Goal: Transaction & Acquisition: Purchase product/service

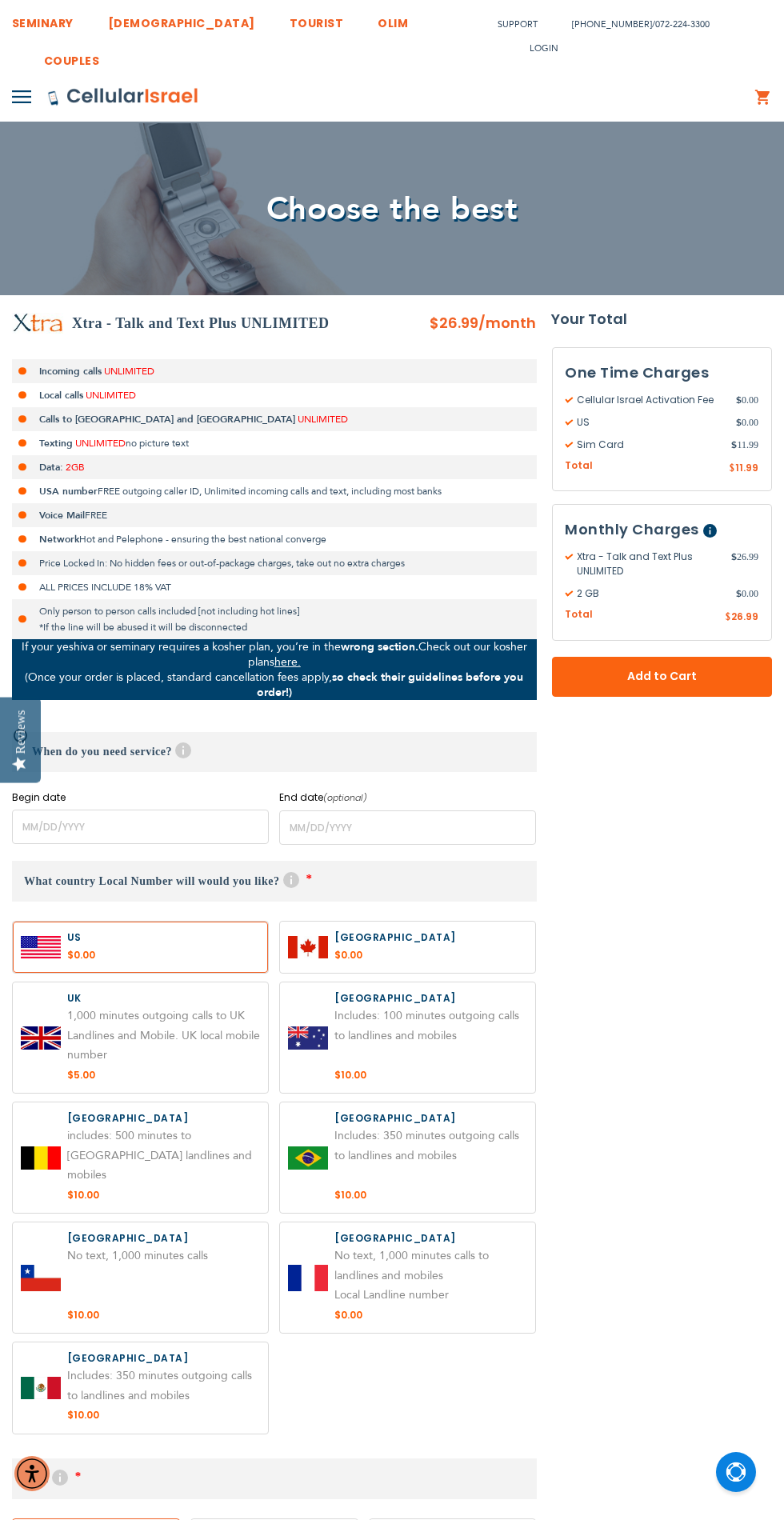
click at [109, 1093] on label at bounding box center [140, 1037] width 255 height 111
radio input "true"
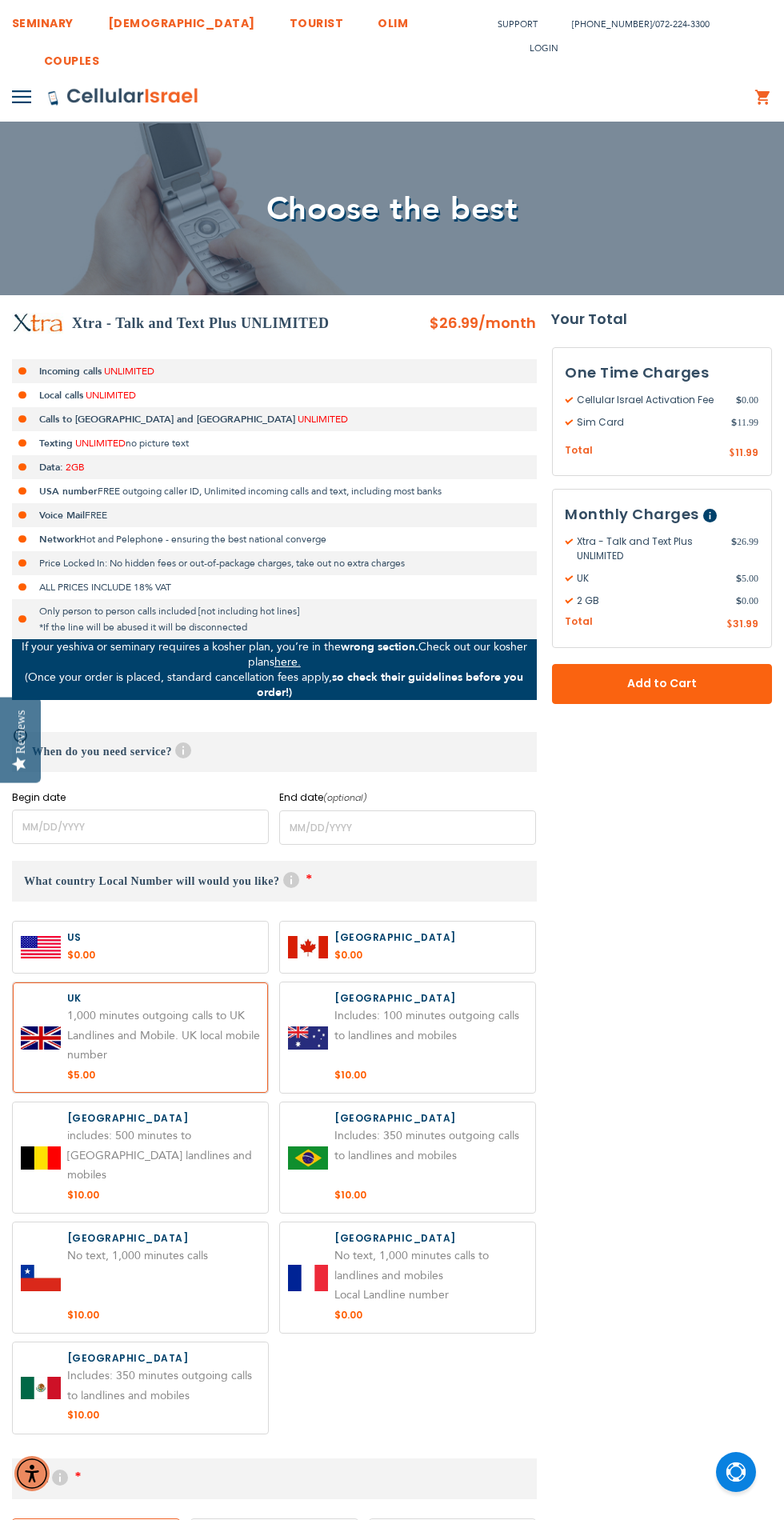
click at [664, 691] on span "Add to Cart" at bounding box center [662, 683] width 115 height 17
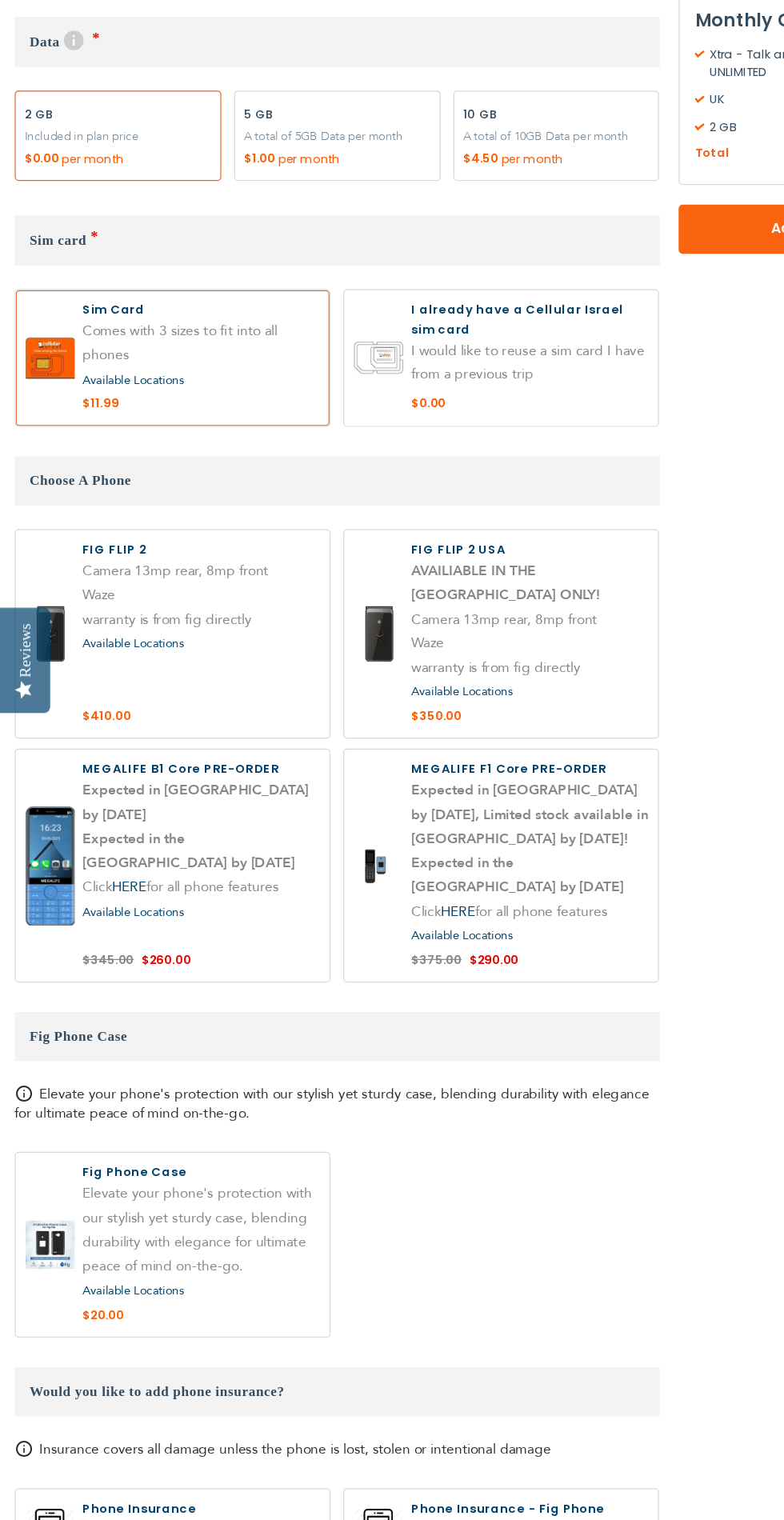
scroll to position [1272, 0]
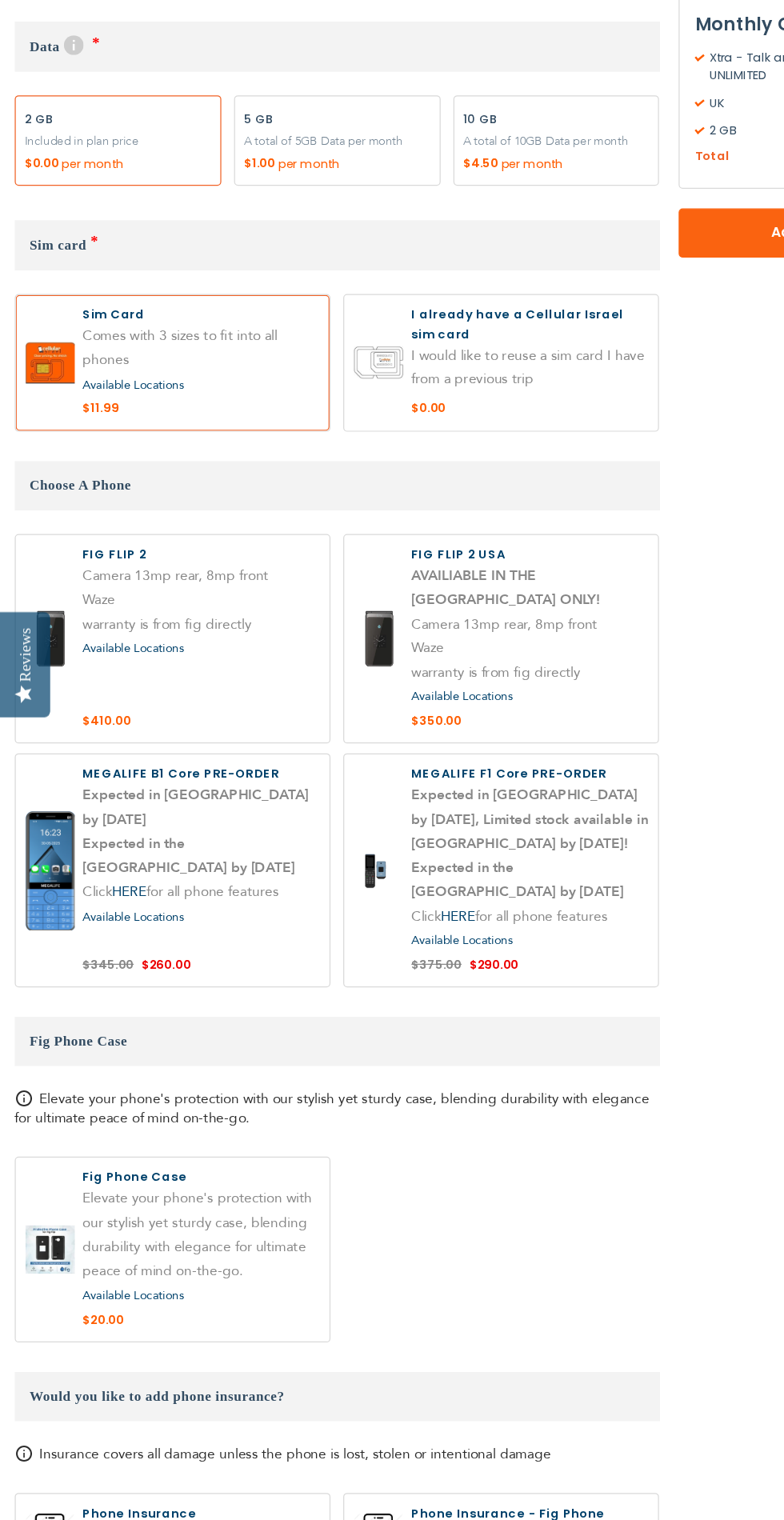
click at [390, 941] on label at bounding box center [407, 907] width 255 height 189
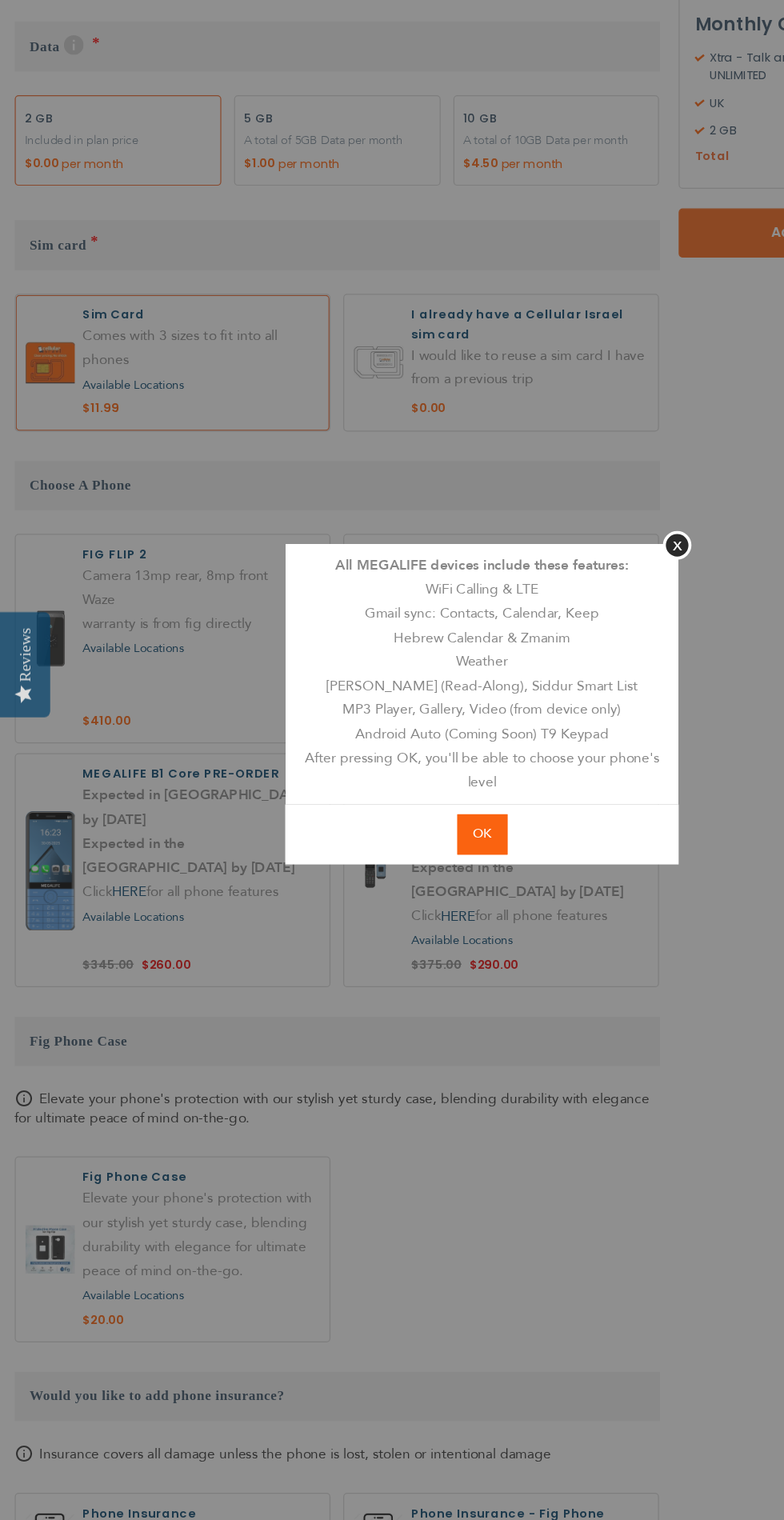
click at [394, 878] on span "OK" at bounding box center [392, 878] width 15 height 15
radio input "true"
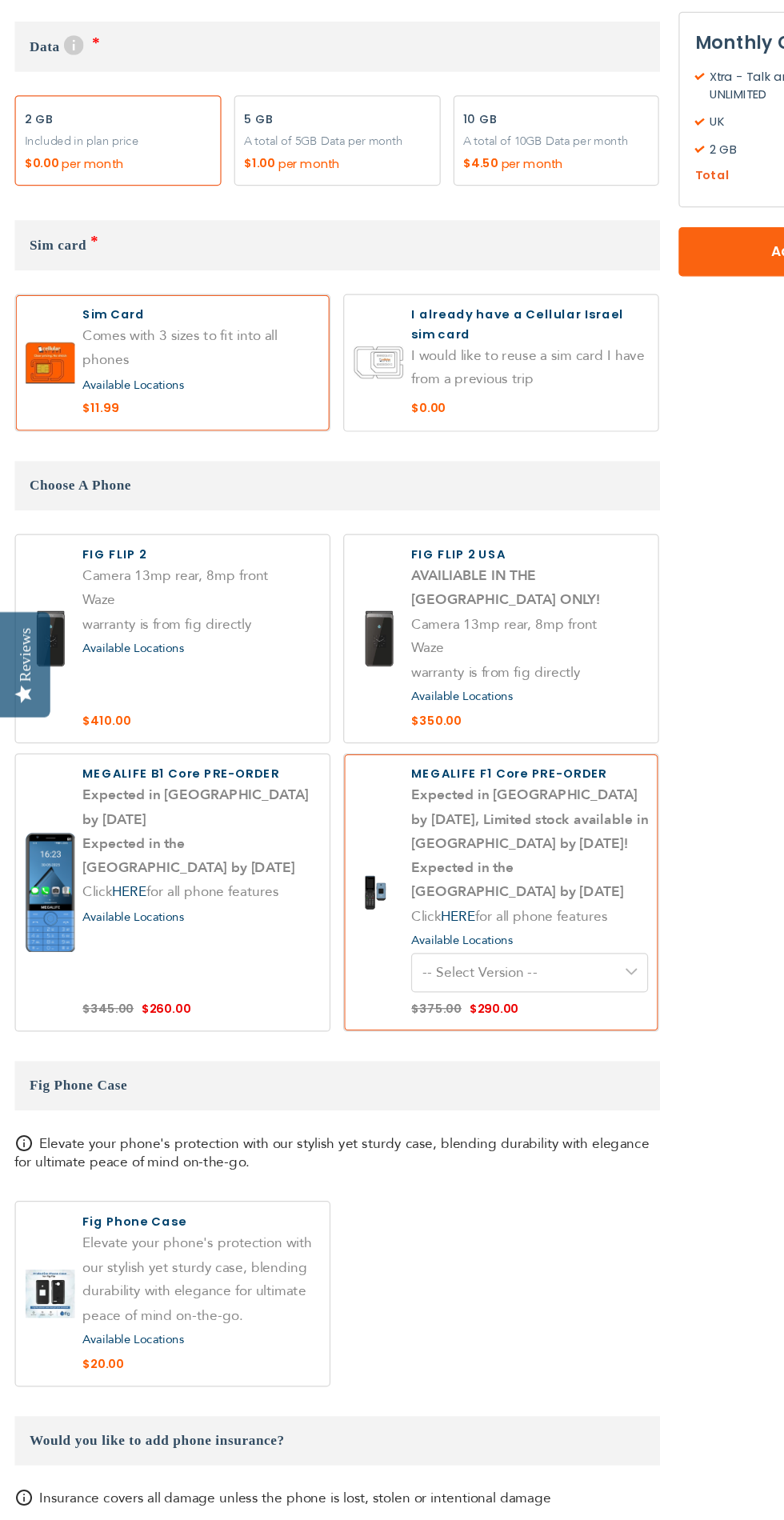
click at [130, 934] on label at bounding box center [140, 926] width 255 height 225
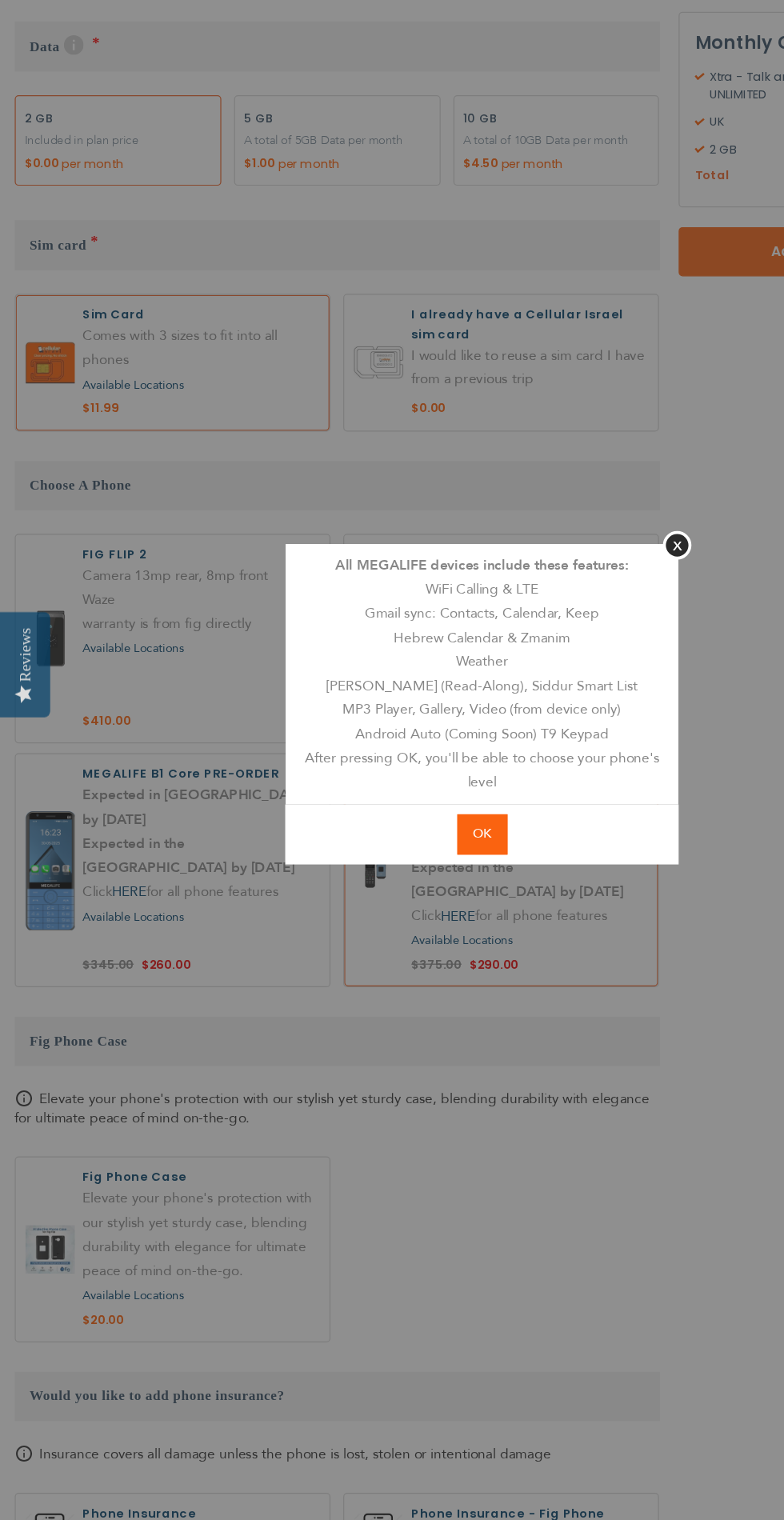
click at [393, 878] on span "OK" at bounding box center [392, 878] width 15 height 15
radio input "true"
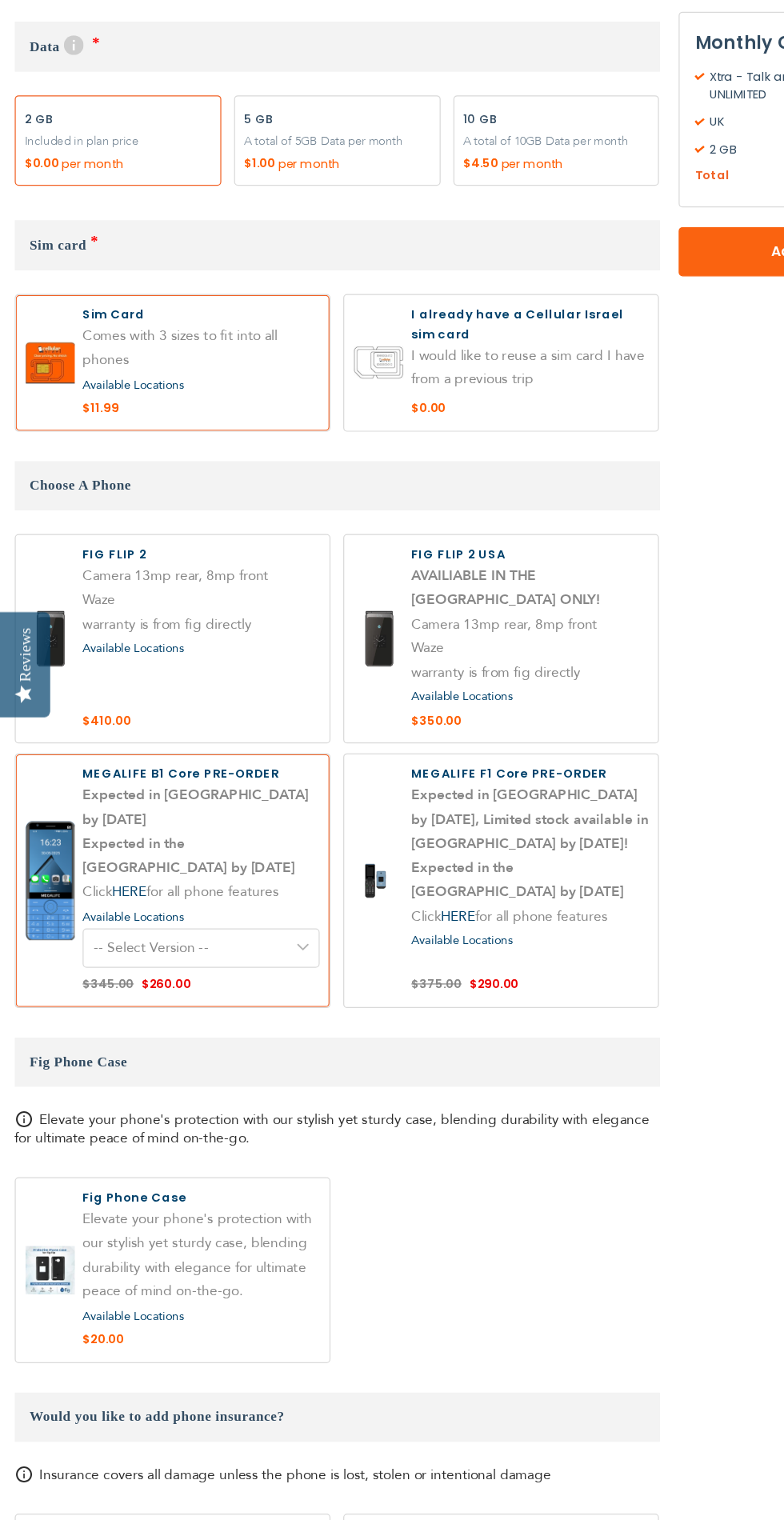
click at [112, 728] on label at bounding box center [140, 719] width 255 height 170
radio input "true"
click at [122, 733] on span "Available Locations" at bounding box center [108, 726] width 83 height 13
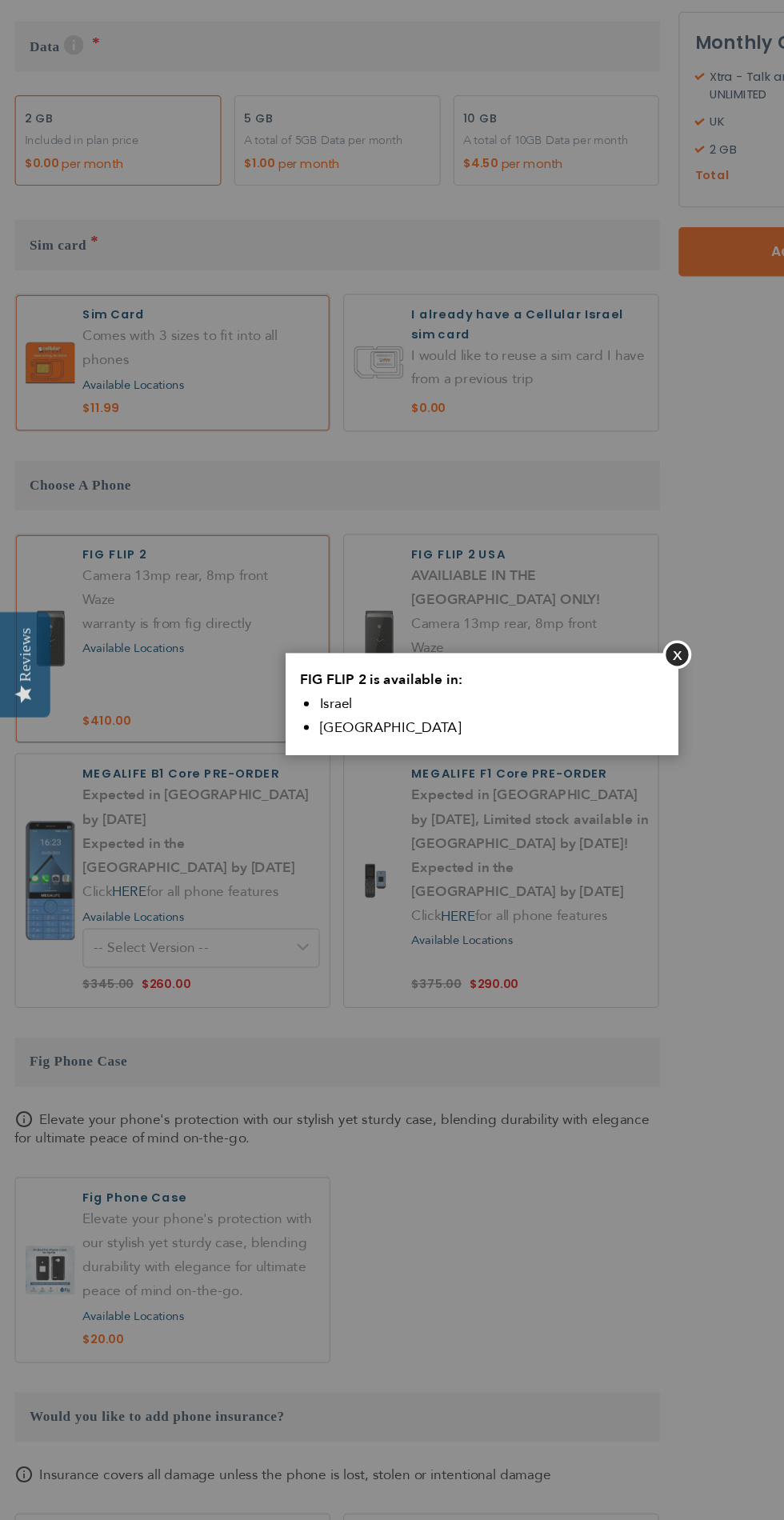
click at [541, 725] on button "Close" at bounding box center [551, 731] width 24 height 24
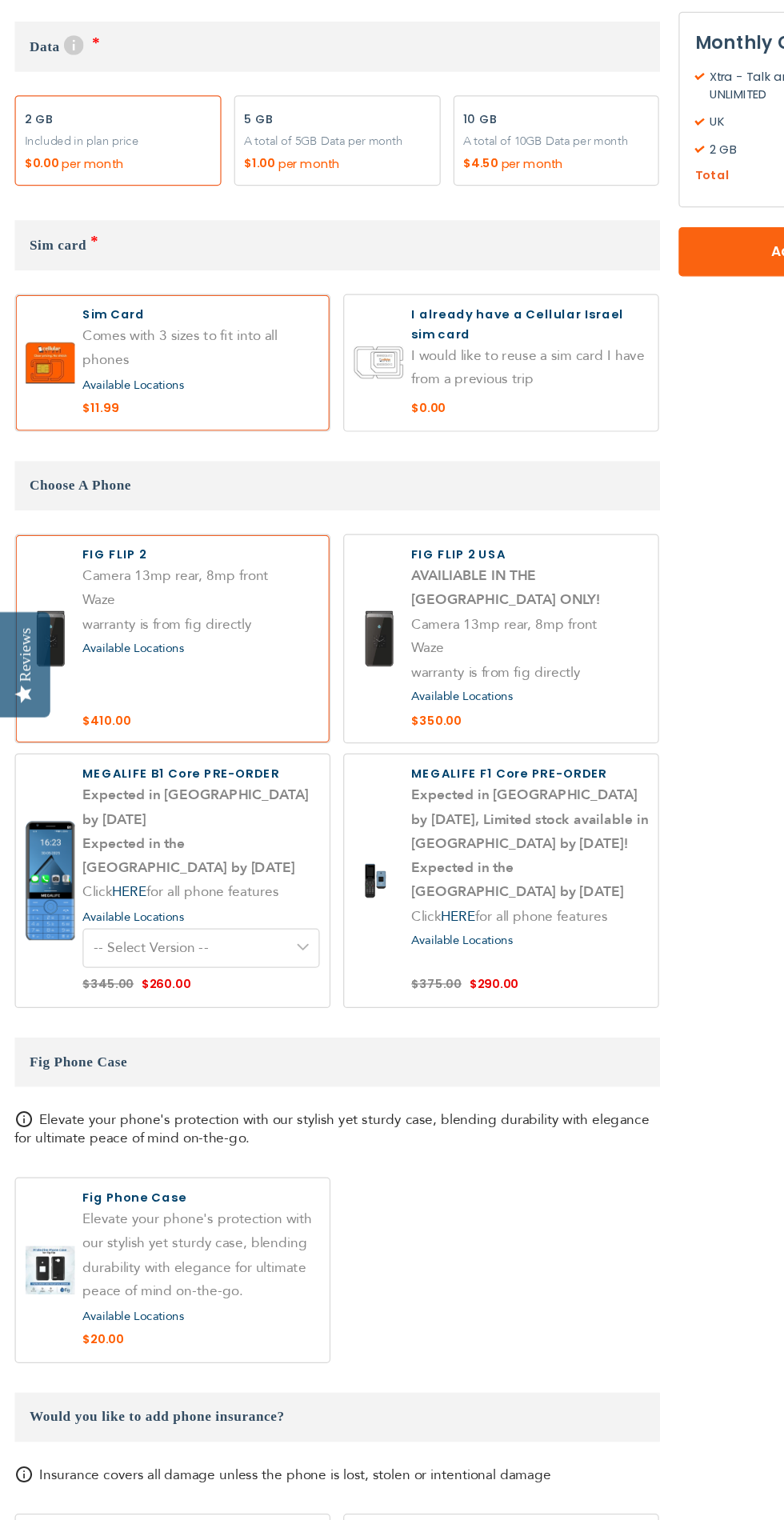
click at [107, 696] on label at bounding box center [140, 719] width 255 height 170
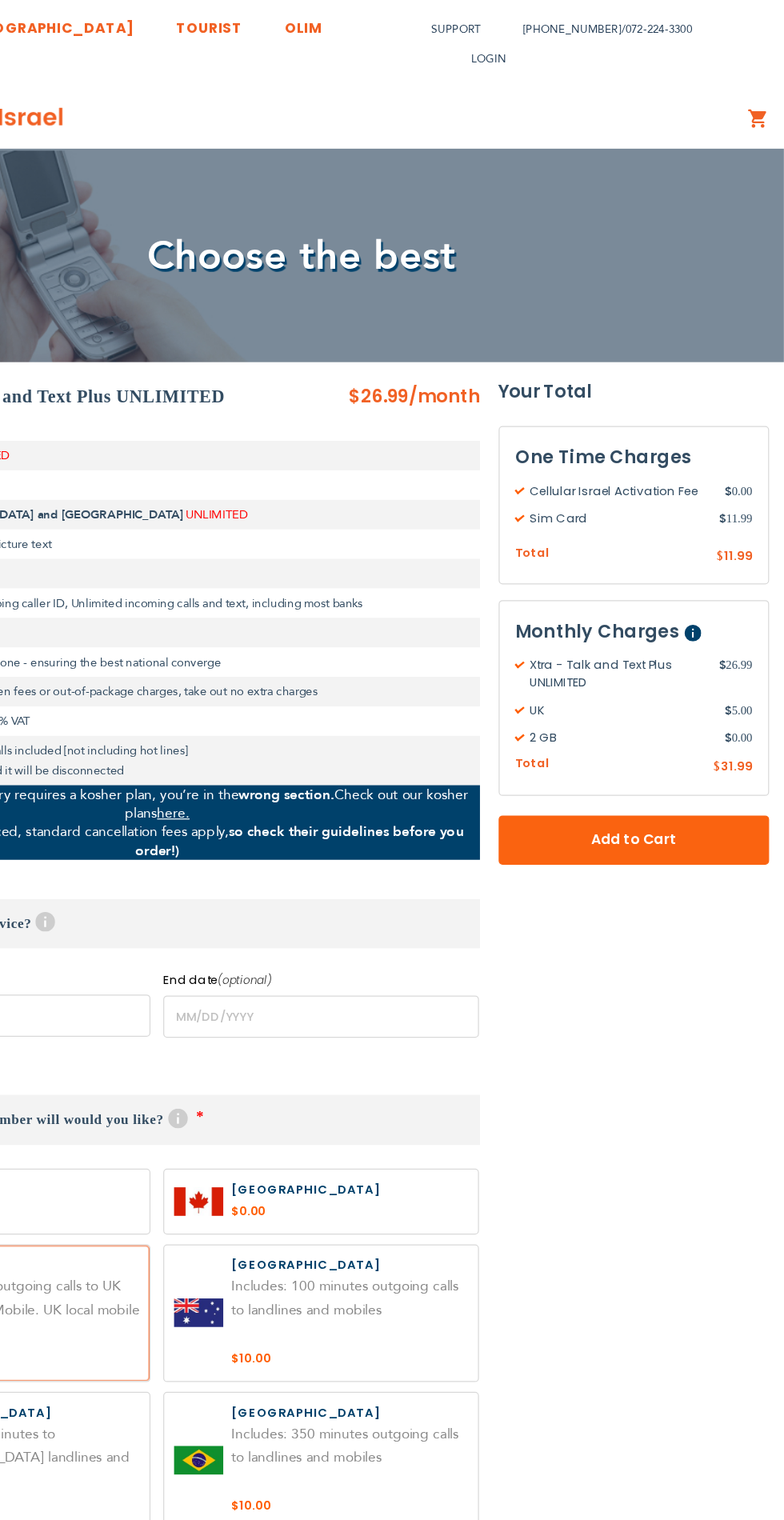
scroll to position [0, 0]
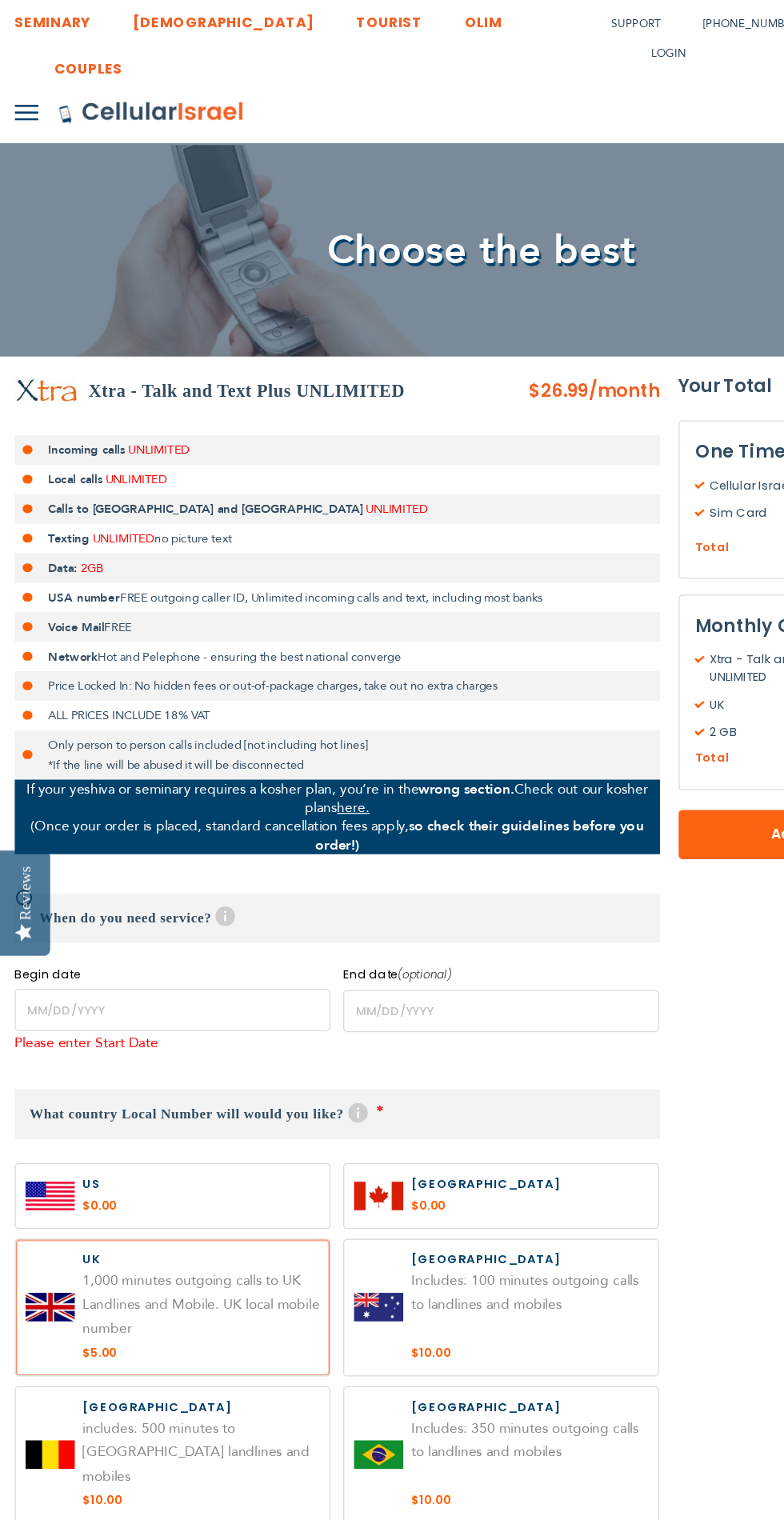
click at [287, 669] on link "here." at bounding box center [287, 662] width 26 height 15
